Goal: Navigation & Orientation: Find specific page/section

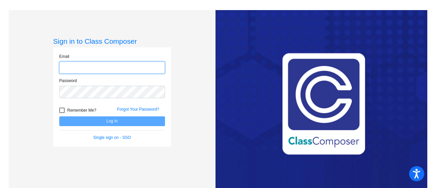
type input "[EMAIL_ADDRESS][DOMAIN_NAME]"
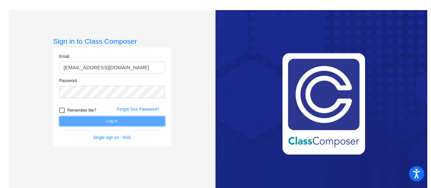
click at [121, 121] on button "Log In" at bounding box center [112, 121] width 106 height 10
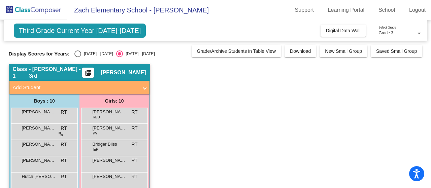
click at [79, 52] on div "Select an option" at bounding box center [77, 53] width 7 height 7
click at [78, 57] on input "[DATE] - [DATE]" at bounding box center [77, 57] width 0 height 0
radio input "true"
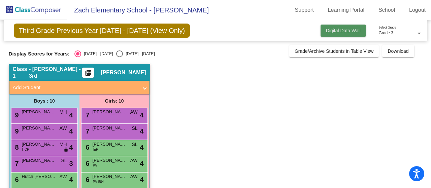
click at [336, 28] on span "Digital Data Wall" at bounding box center [343, 30] width 35 height 5
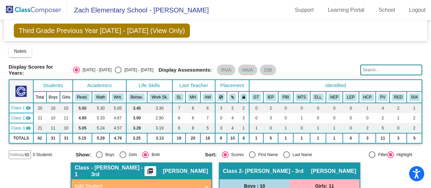
click at [115, 68] on div "Select an option" at bounding box center [118, 70] width 7 height 7
click at [118, 73] on input "[DATE] - [DATE]" at bounding box center [118, 73] width 0 height 0
radio input "true"
